Goal: Transaction & Acquisition: Purchase product/service

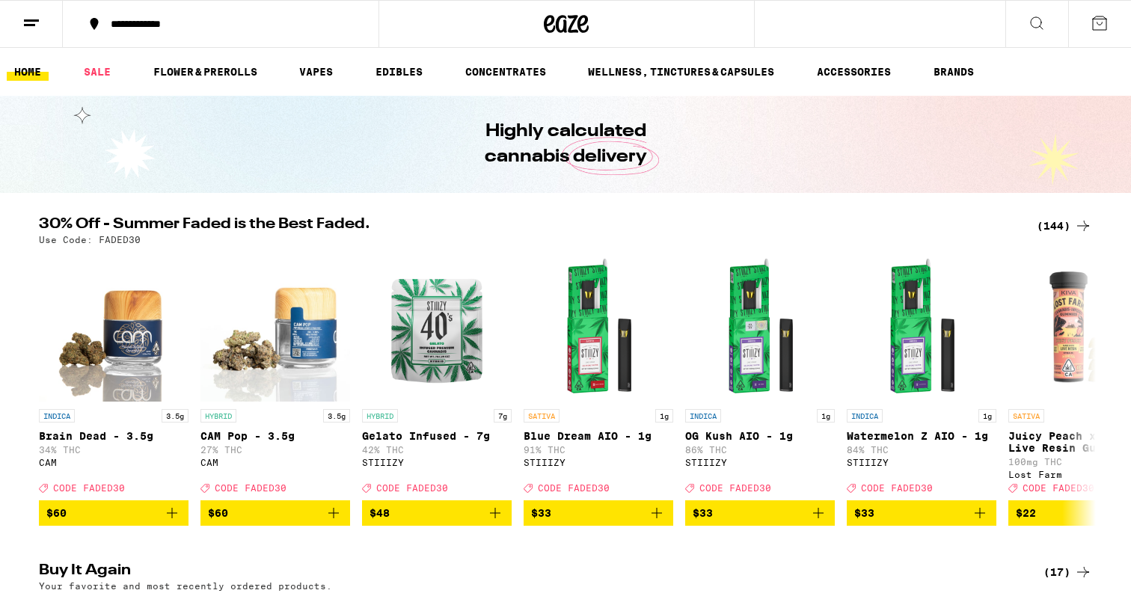
click at [1039, 30] on icon at bounding box center [1037, 23] width 18 height 18
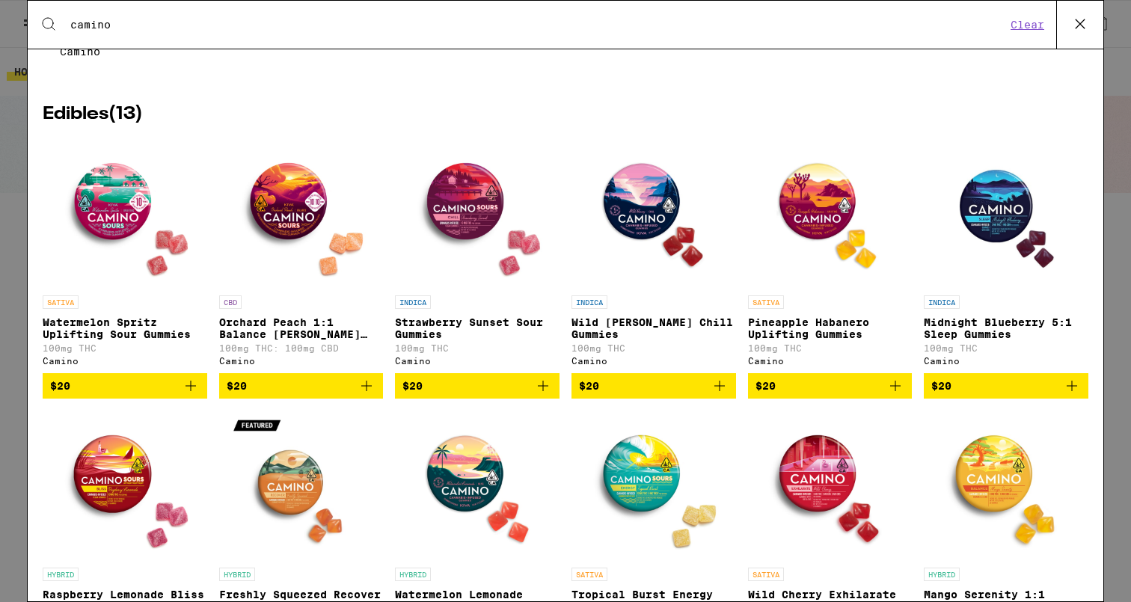
scroll to position [265, 0]
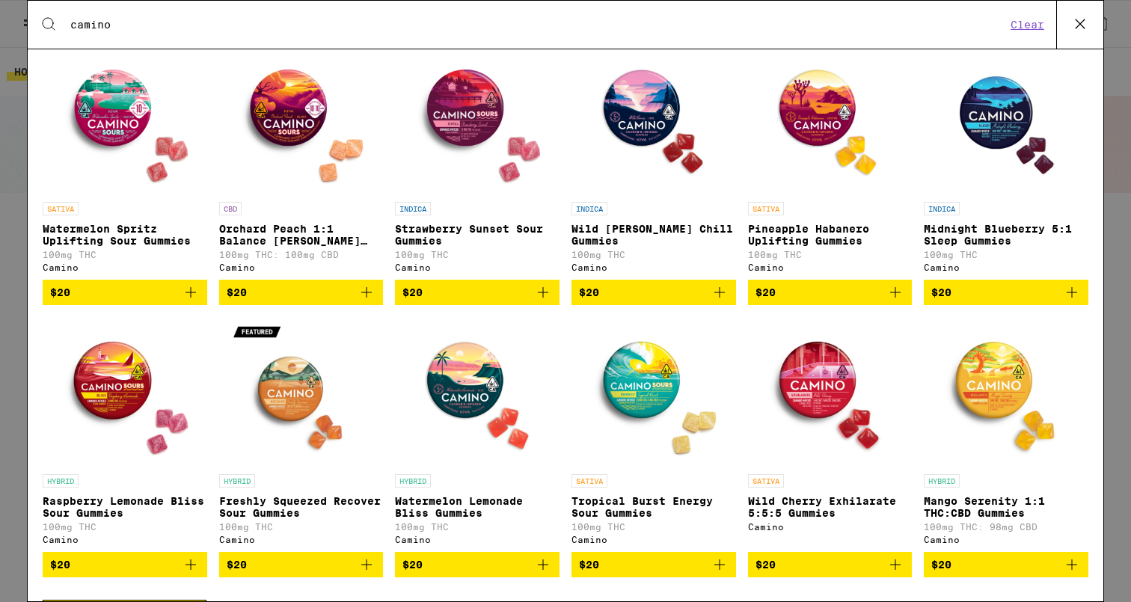
type input "camino"
click at [896, 301] on icon "Add to bag" at bounding box center [895, 292] width 18 height 18
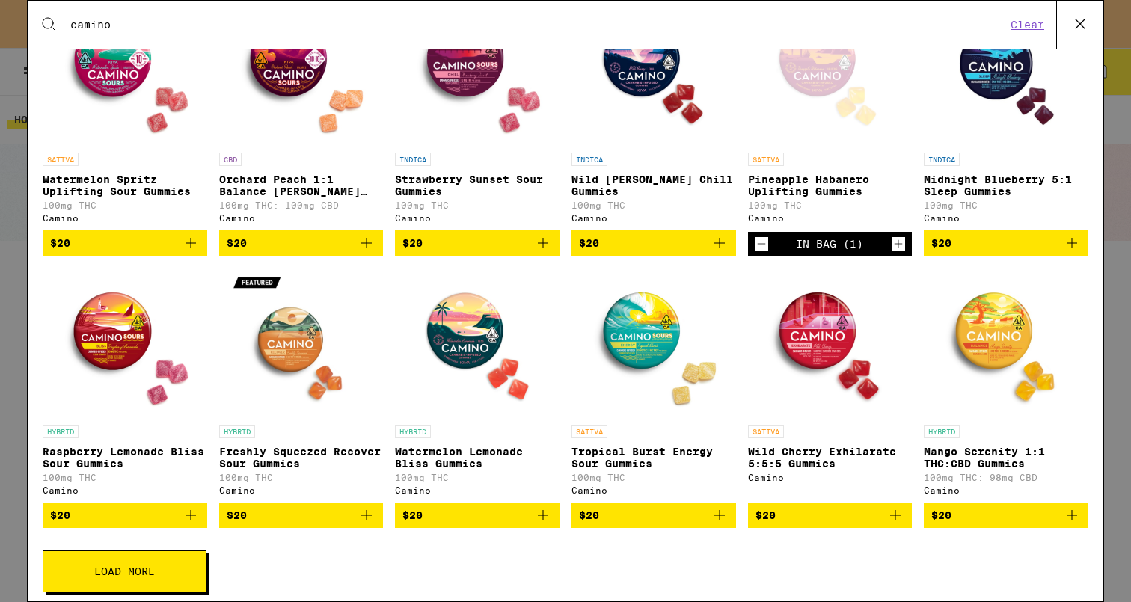
scroll to position [346, 0]
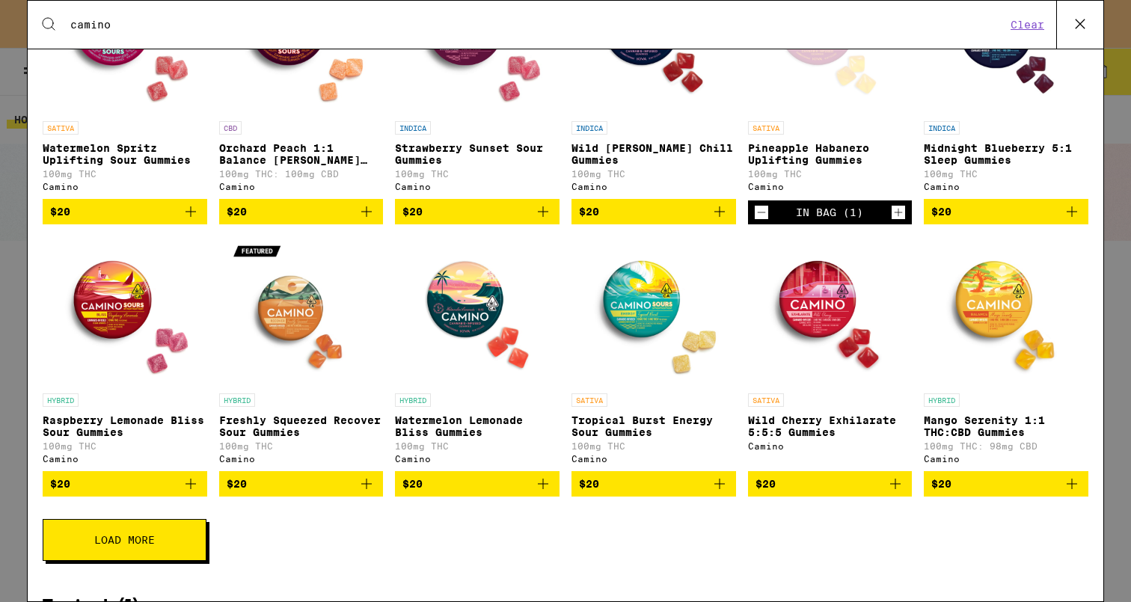
click at [547, 489] on icon "Add to bag" at bounding box center [543, 484] width 10 height 10
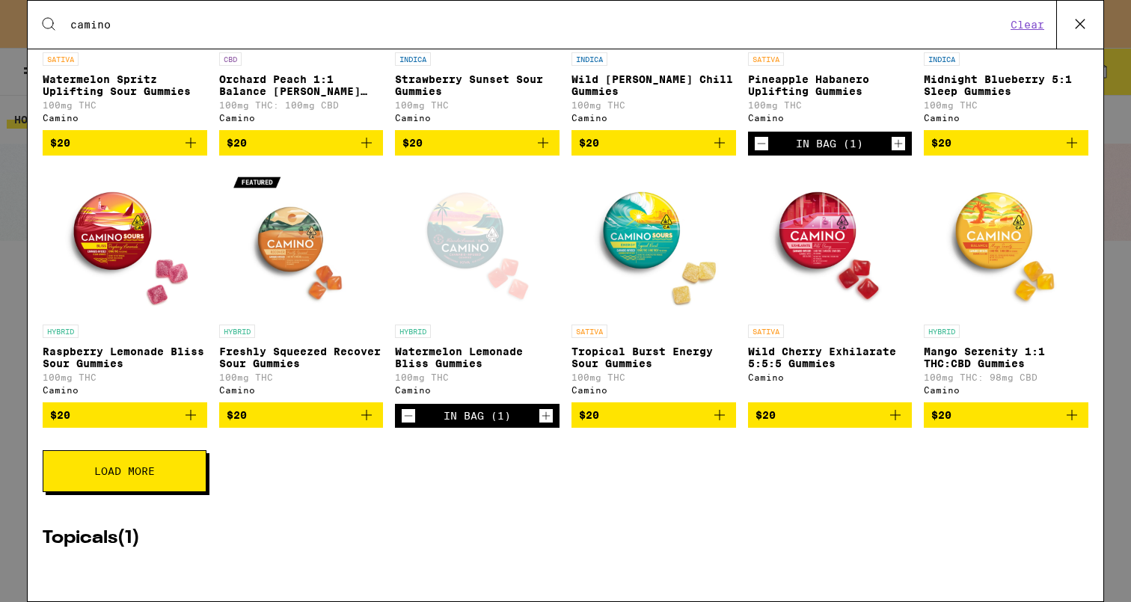
scroll to position [419, 0]
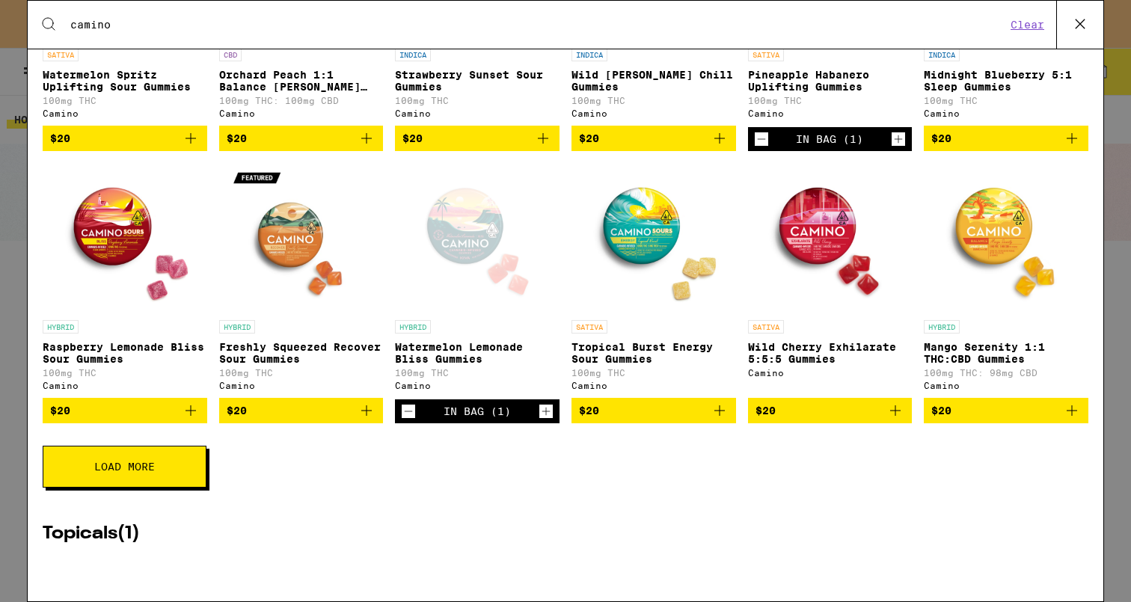
click at [119, 477] on button "Load More" at bounding box center [125, 467] width 164 height 42
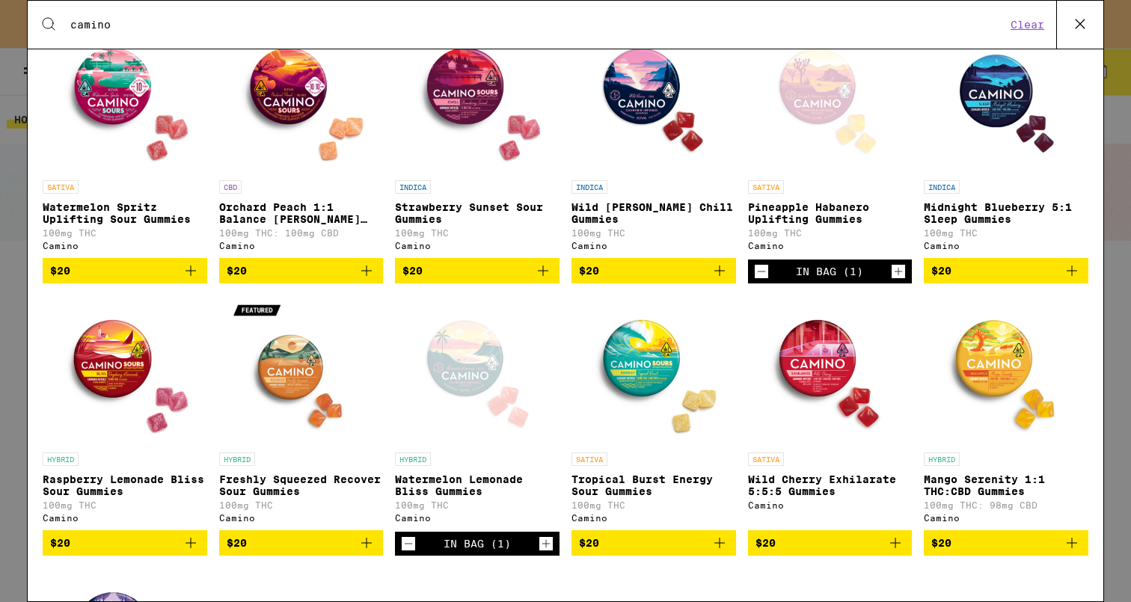
scroll to position [289, 0]
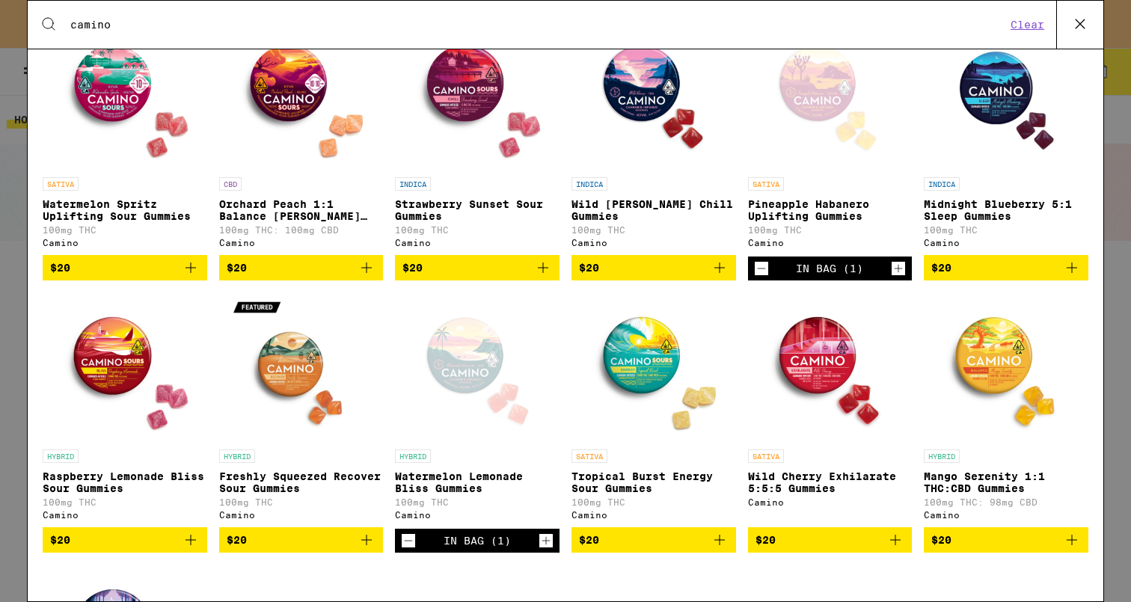
click at [718, 276] on icon "Add to bag" at bounding box center [720, 268] width 18 height 18
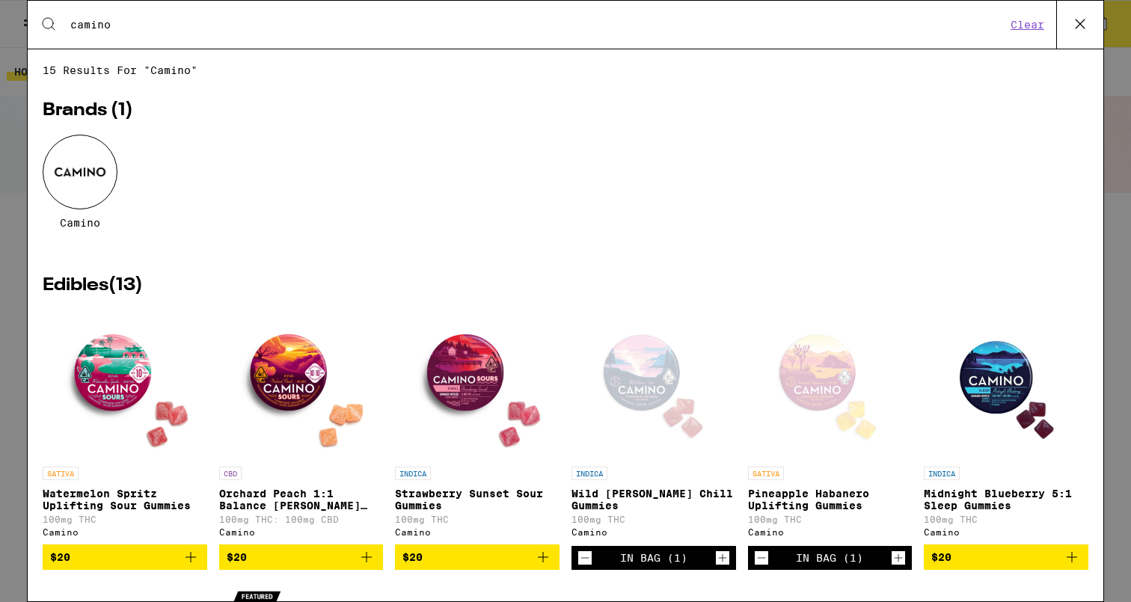
scroll to position [0, 0]
click at [1082, 28] on icon at bounding box center [1080, 24] width 22 height 22
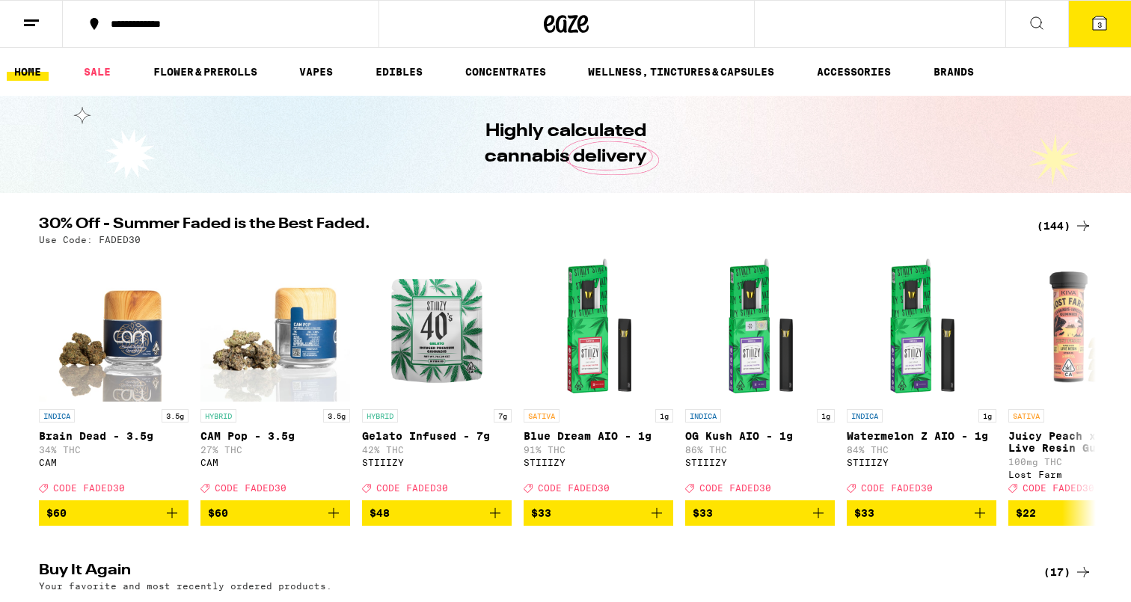
scroll to position [6285, 0]
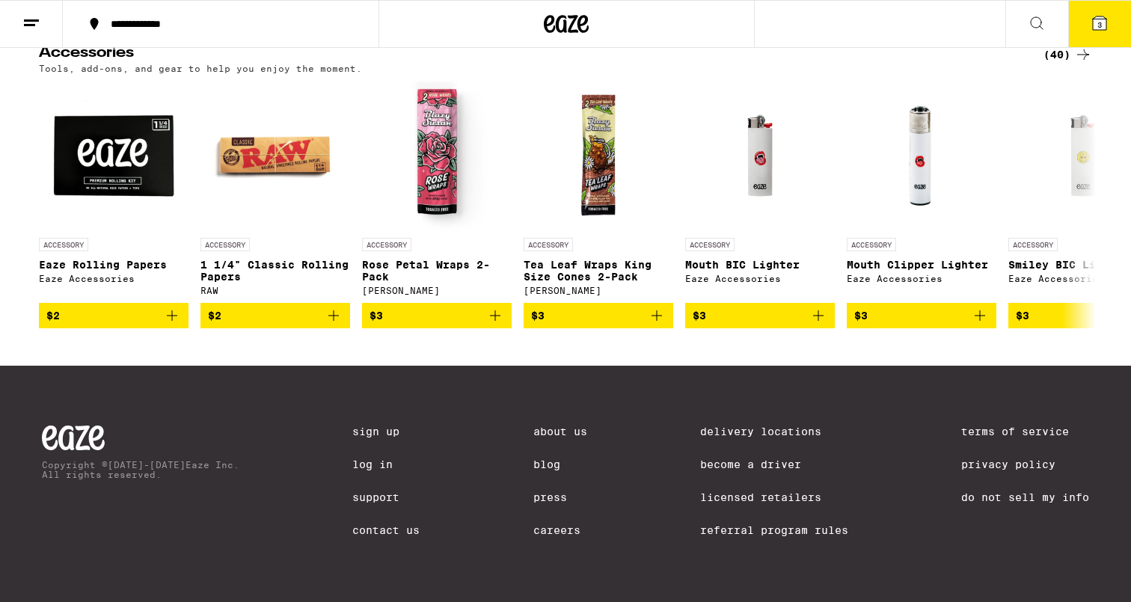
click at [1091, 29] on icon at bounding box center [1099, 23] width 18 height 18
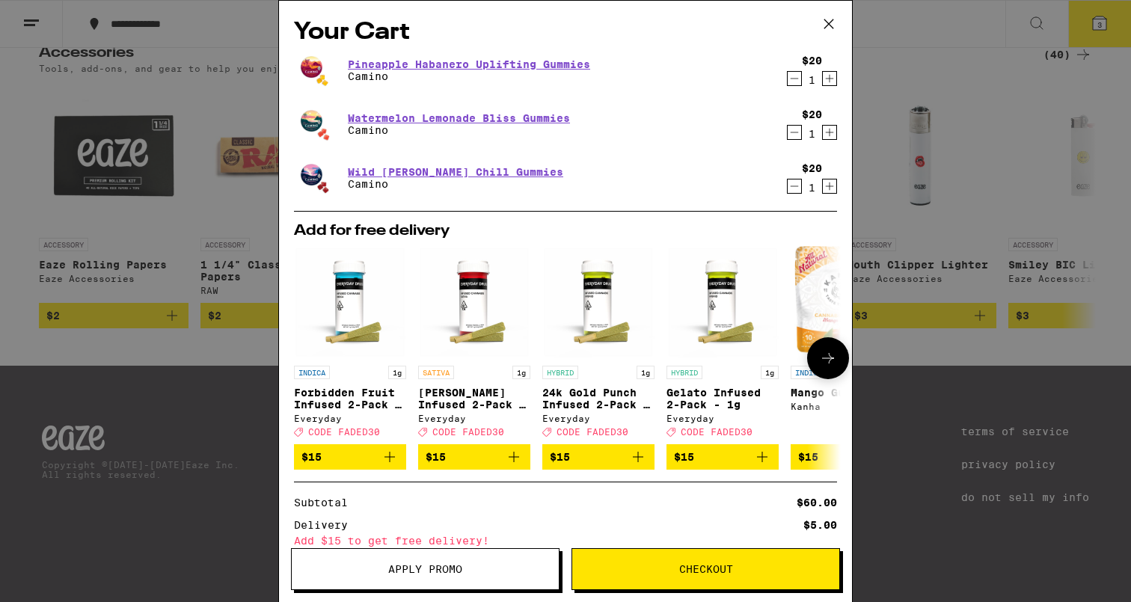
scroll to position [142, 0]
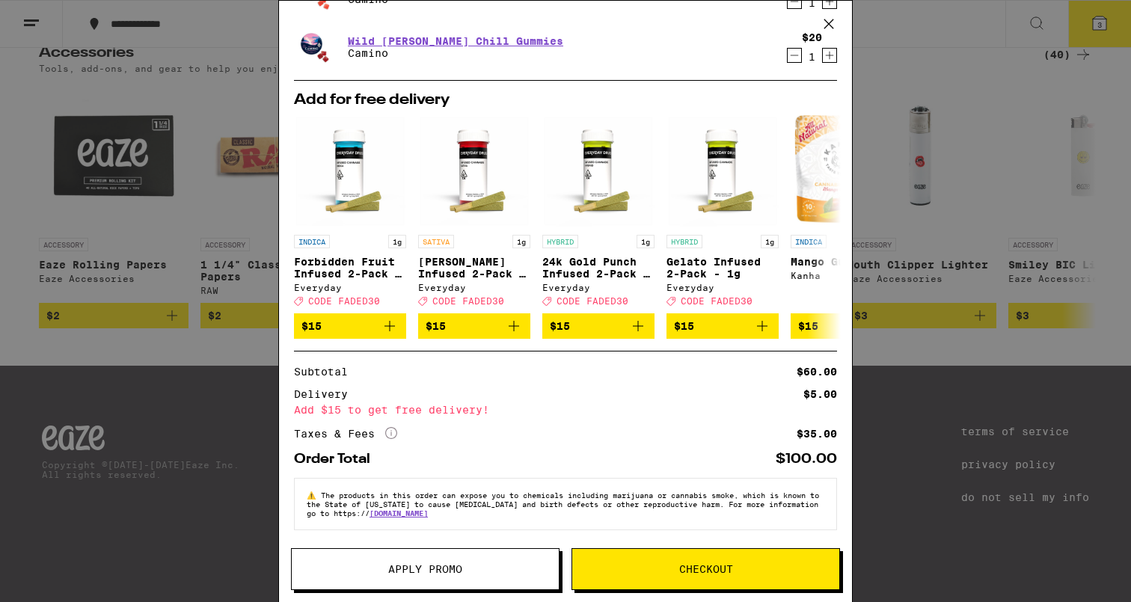
click at [667, 566] on span "Checkout" at bounding box center [705, 569] width 267 height 10
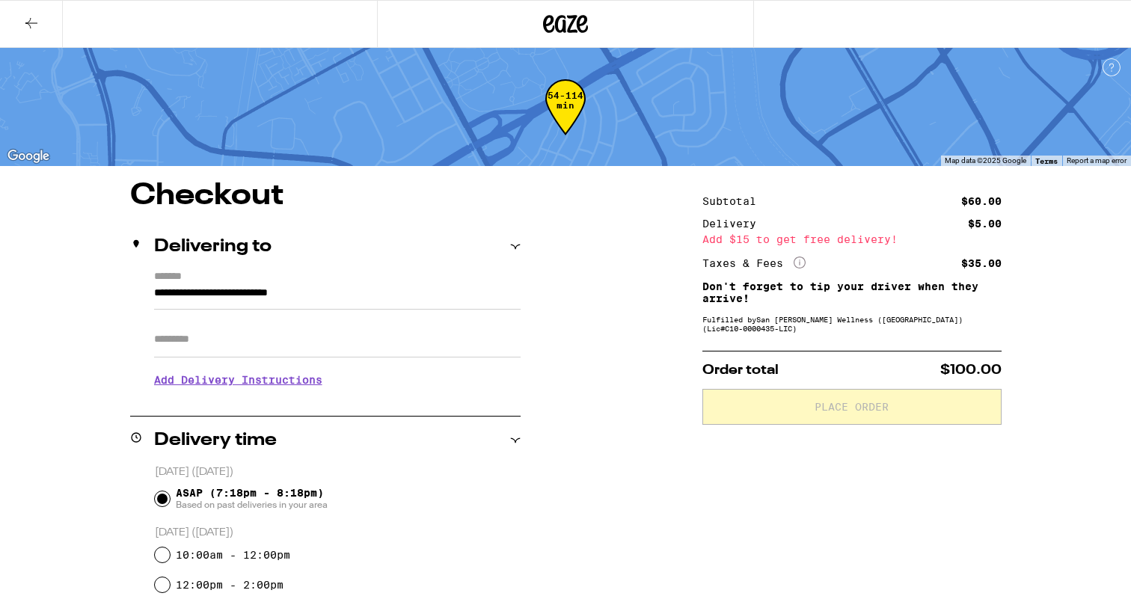
scroll to position [138, 0]
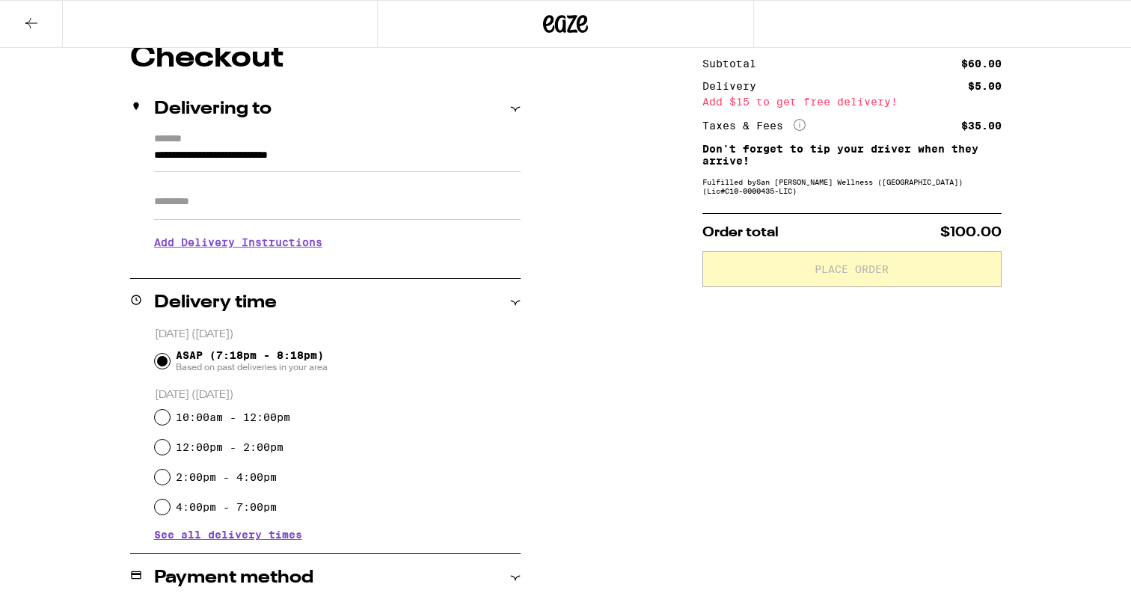
click at [162, 420] on input "10:00am - 12:00pm" at bounding box center [162, 417] width 15 height 15
radio input "true"
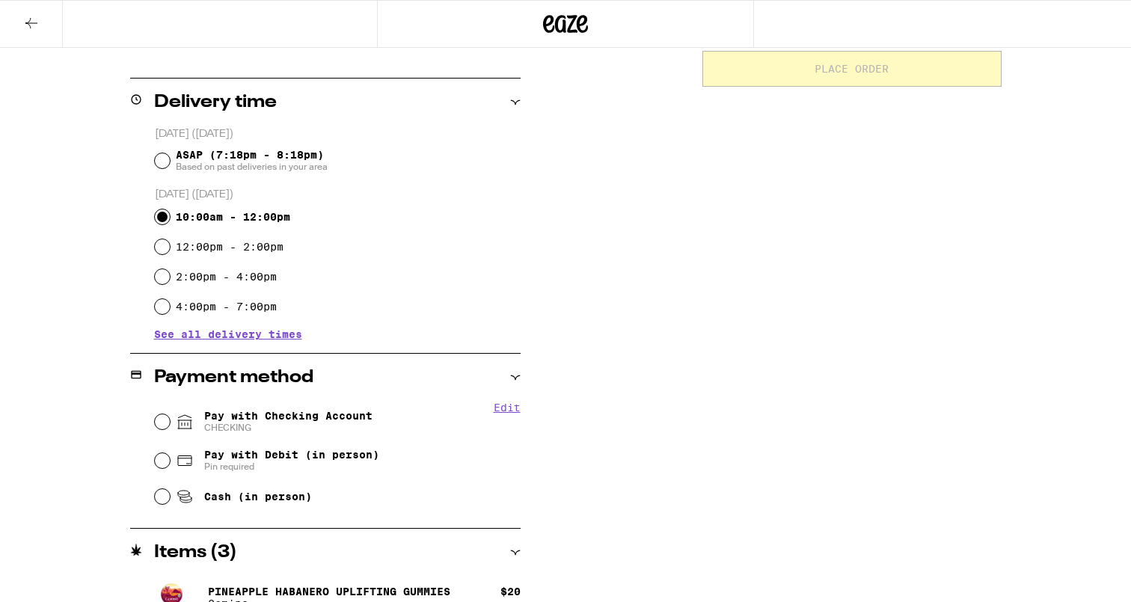
click at [158, 423] on input "Pay with Checking Account CHECKING" at bounding box center [162, 421] width 15 height 15
radio input "true"
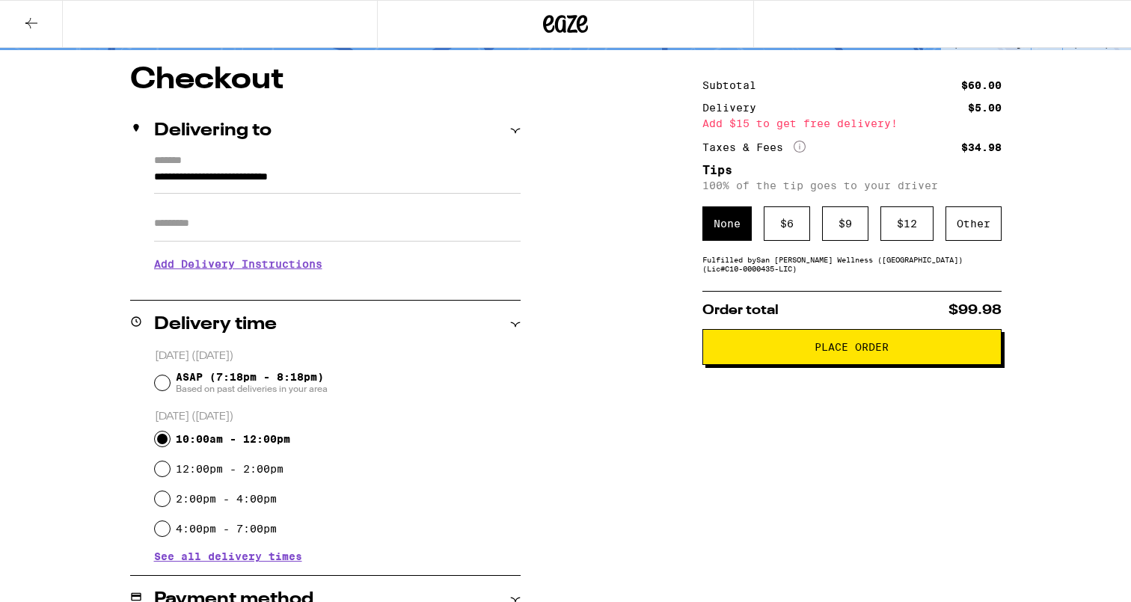
scroll to position [0, 0]
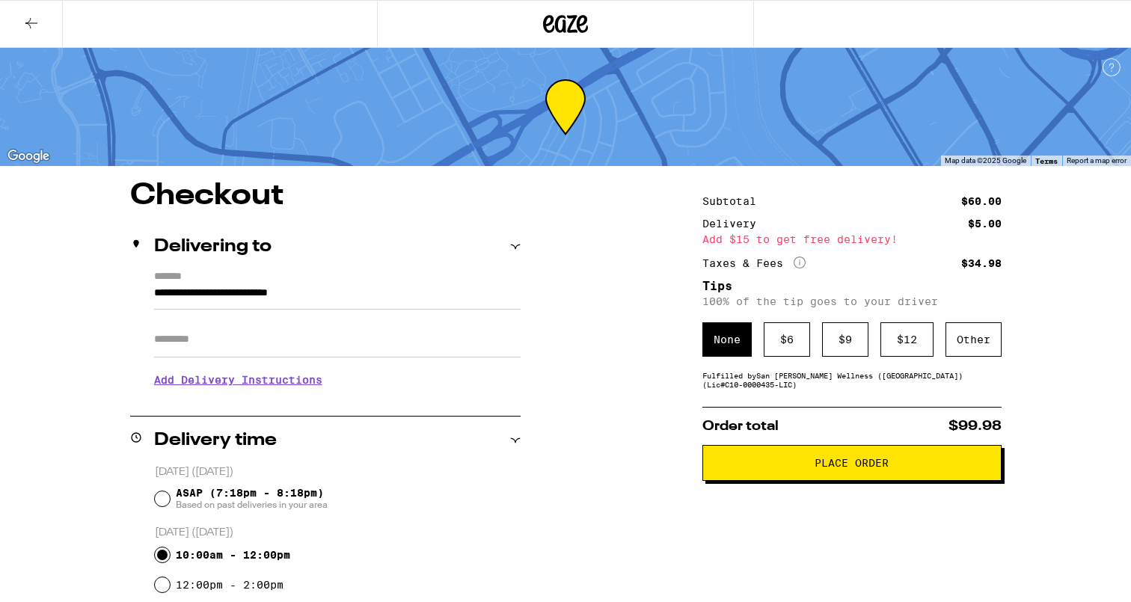
click at [832, 468] on span "Place Order" at bounding box center [851, 463] width 74 height 10
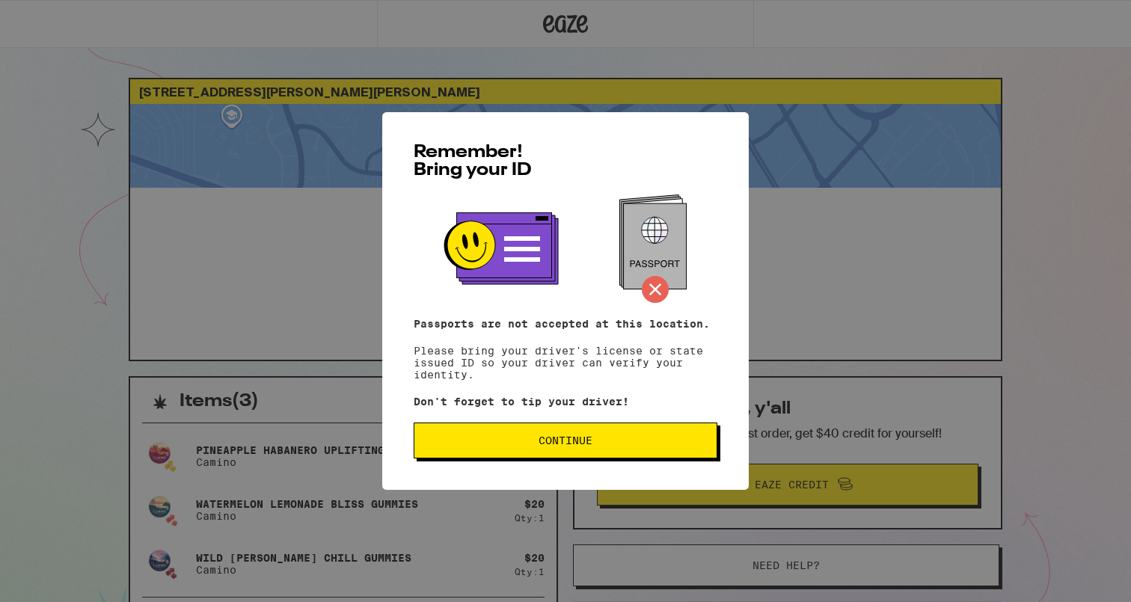
click at [579, 446] on span "Continue" at bounding box center [565, 440] width 54 height 10
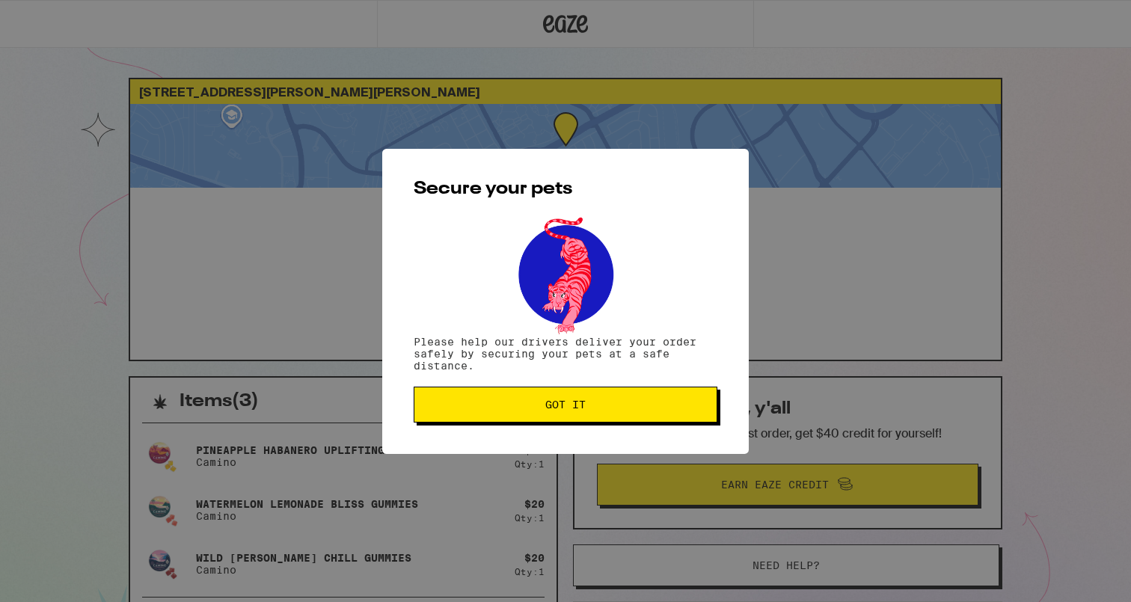
click at [565, 410] on span "Got it" at bounding box center [565, 404] width 40 height 10
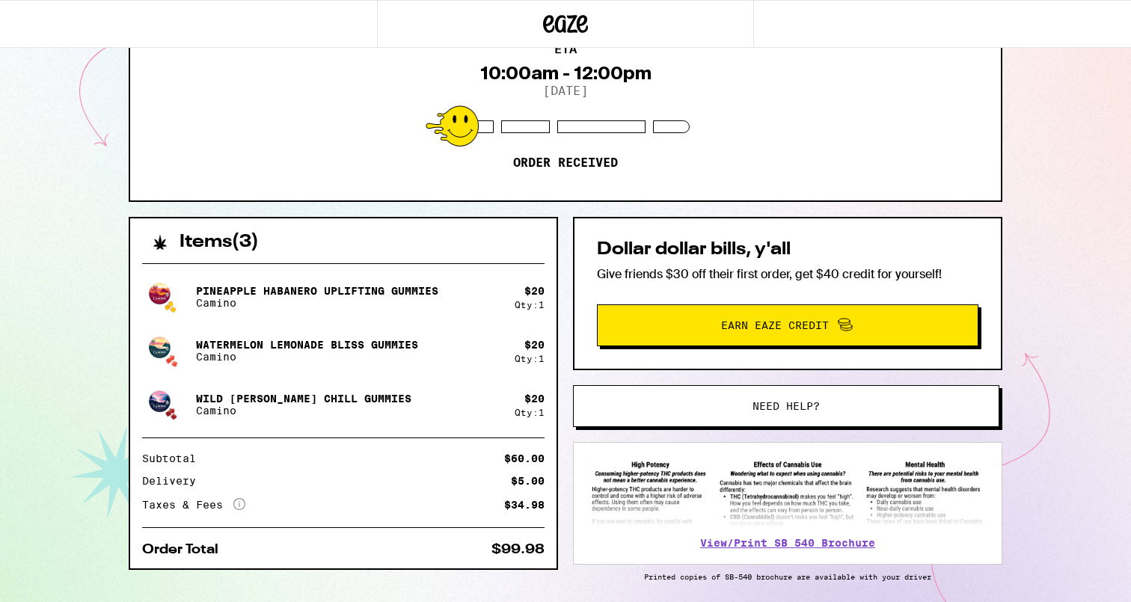
scroll to position [160, 0]
